Goal: Task Accomplishment & Management: Complete application form

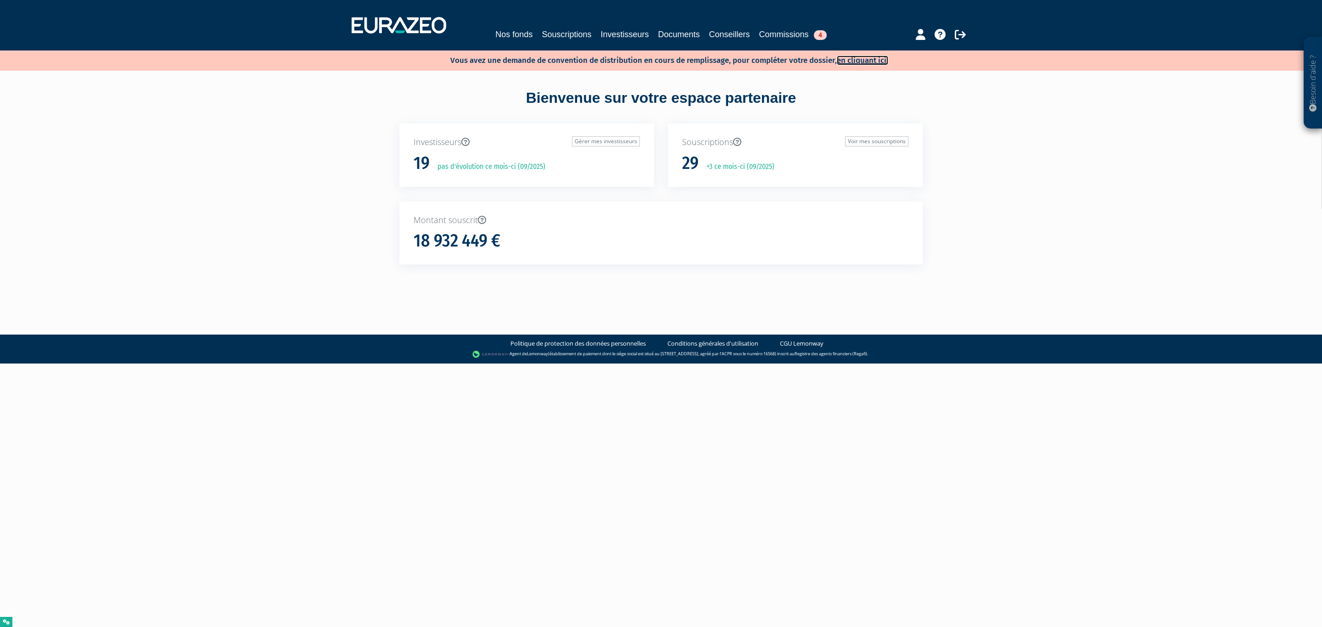
drag, startPoint x: 862, startPoint y: 59, endPoint x: 821, endPoint y: 57, distance: 41.4
click at [862, 59] on link "en cliquant ici." at bounding box center [862, 61] width 51 height 10
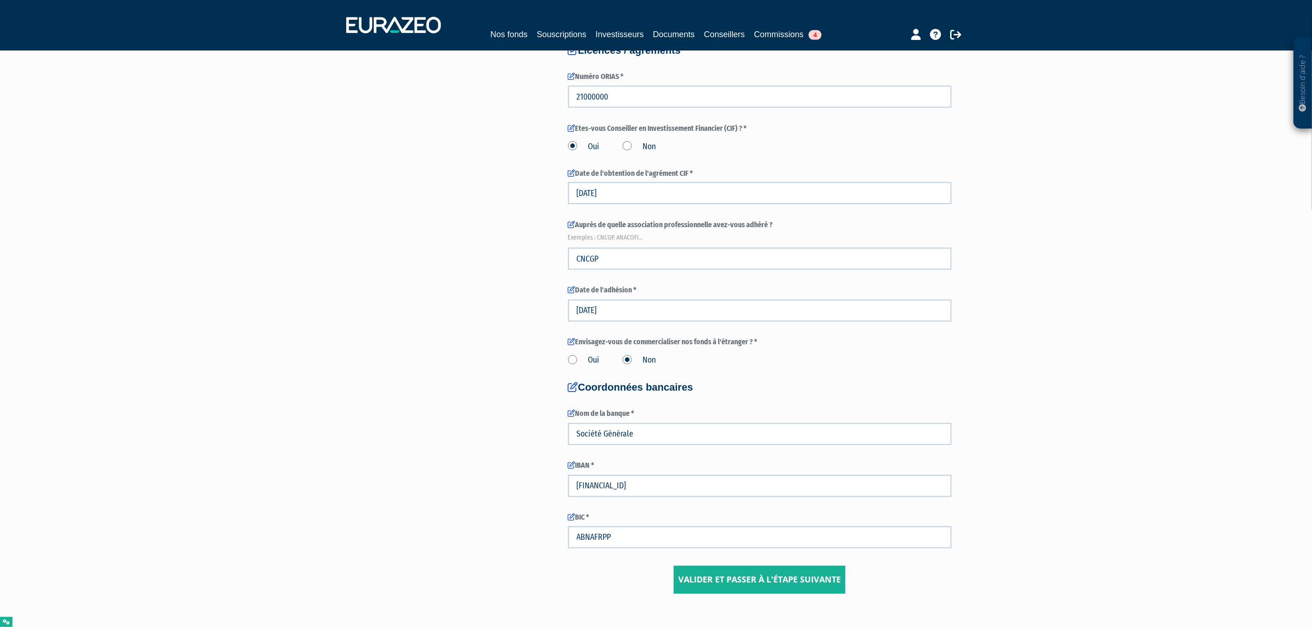
scroll to position [1087, 0]
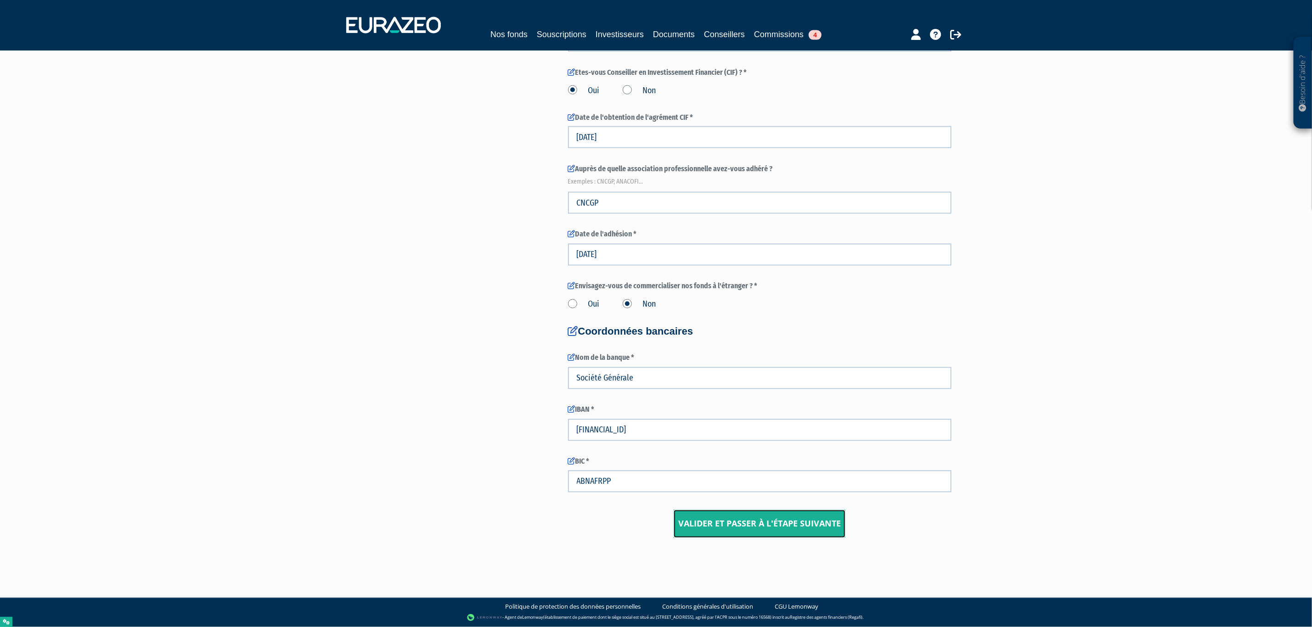
click at [793, 516] on input "Valider et passer à l'étape suivante" at bounding box center [759, 524] width 172 height 28
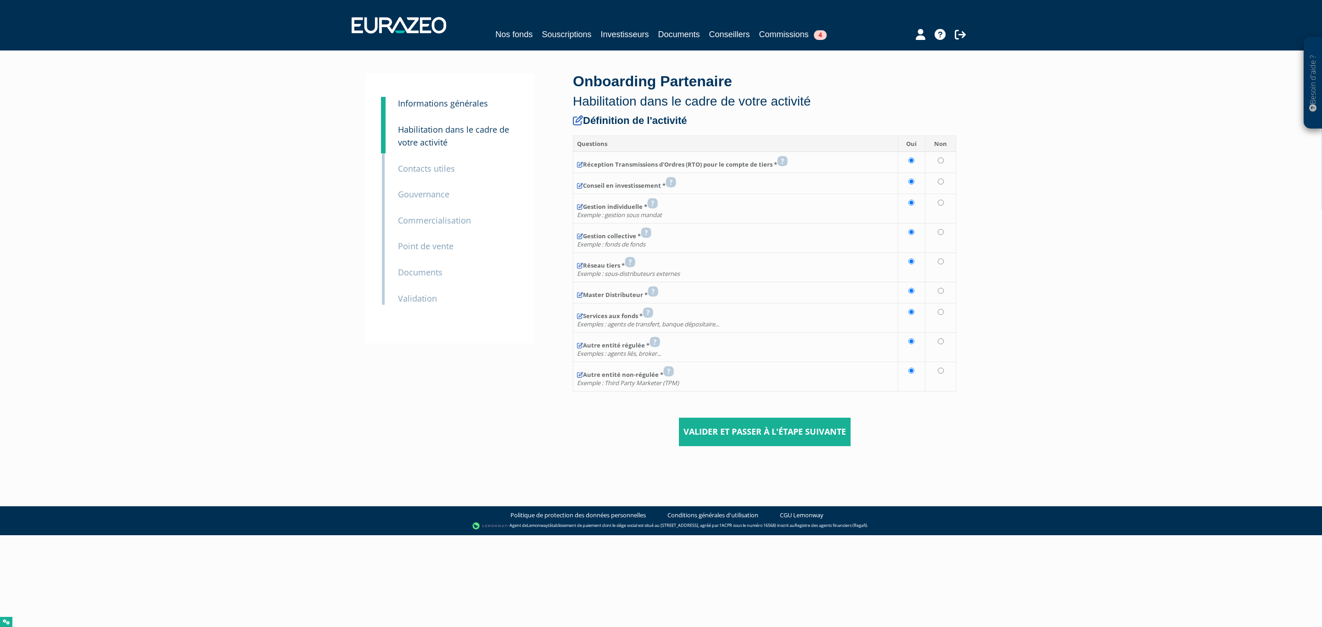
click at [428, 104] on small "Informations générales" at bounding box center [443, 103] width 90 height 11
